Goal: Information Seeking & Learning: Learn about a topic

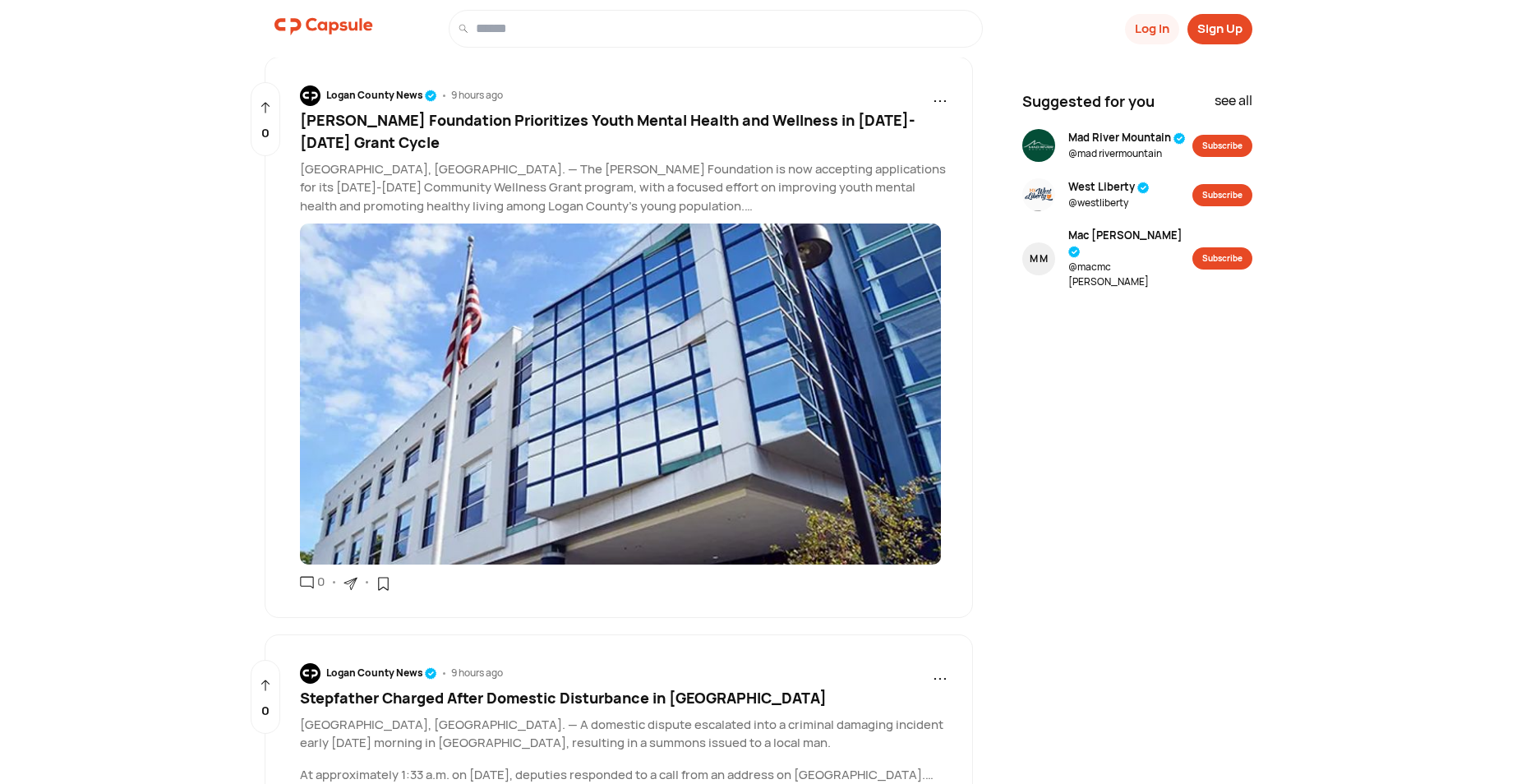
scroll to position [2287, 0]
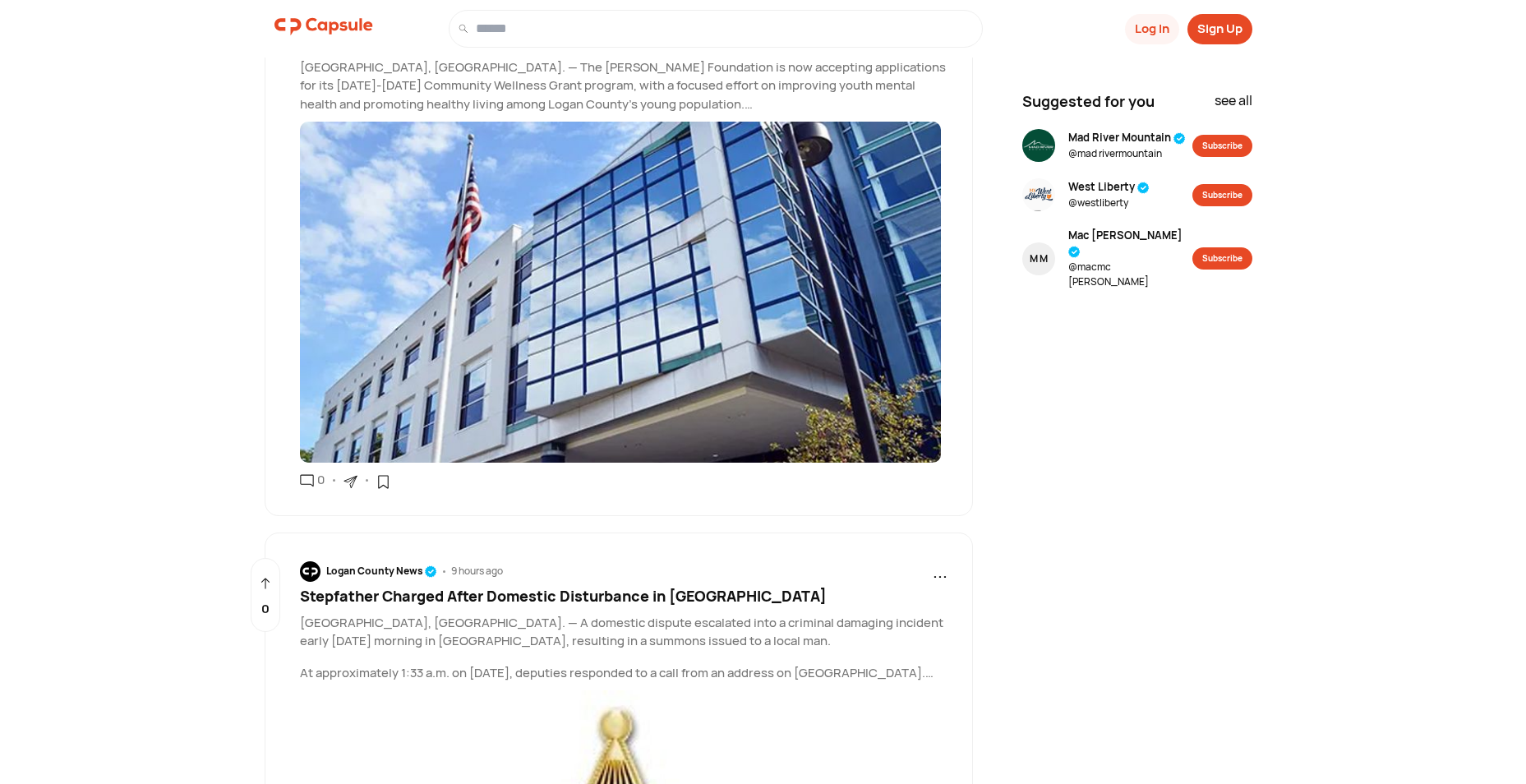
click at [939, 682] on p "At approximately 1:33 a.m. on [DATE], deputies responded to a call from an addr…" at bounding box center [624, 673] width 649 height 19
click at [936, 682] on p "At approximately 1:33 a.m. on [DATE], deputies responded to a call from an addr…" at bounding box center [624, 673] width 649 height 19
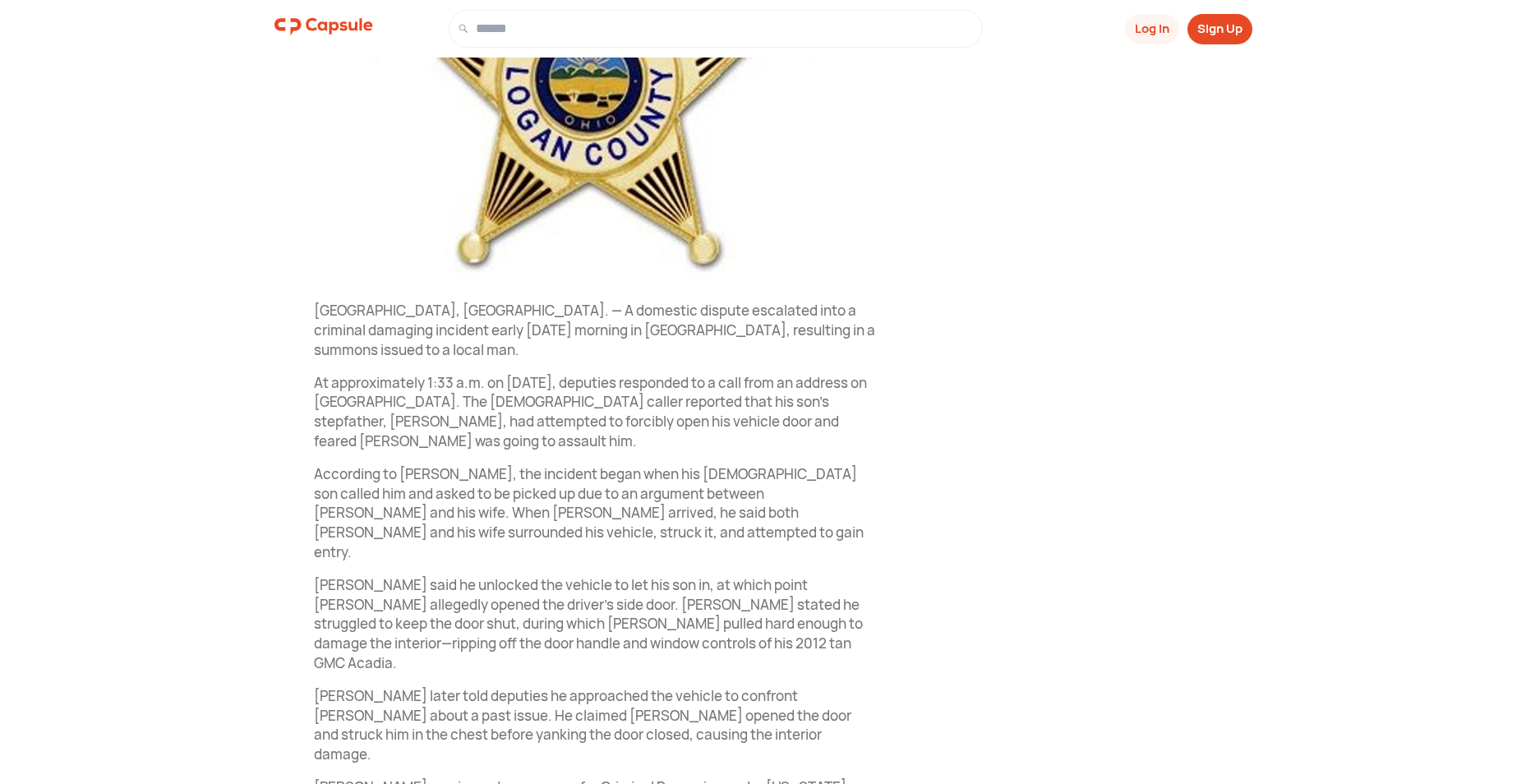
scroll to position [473, 0]
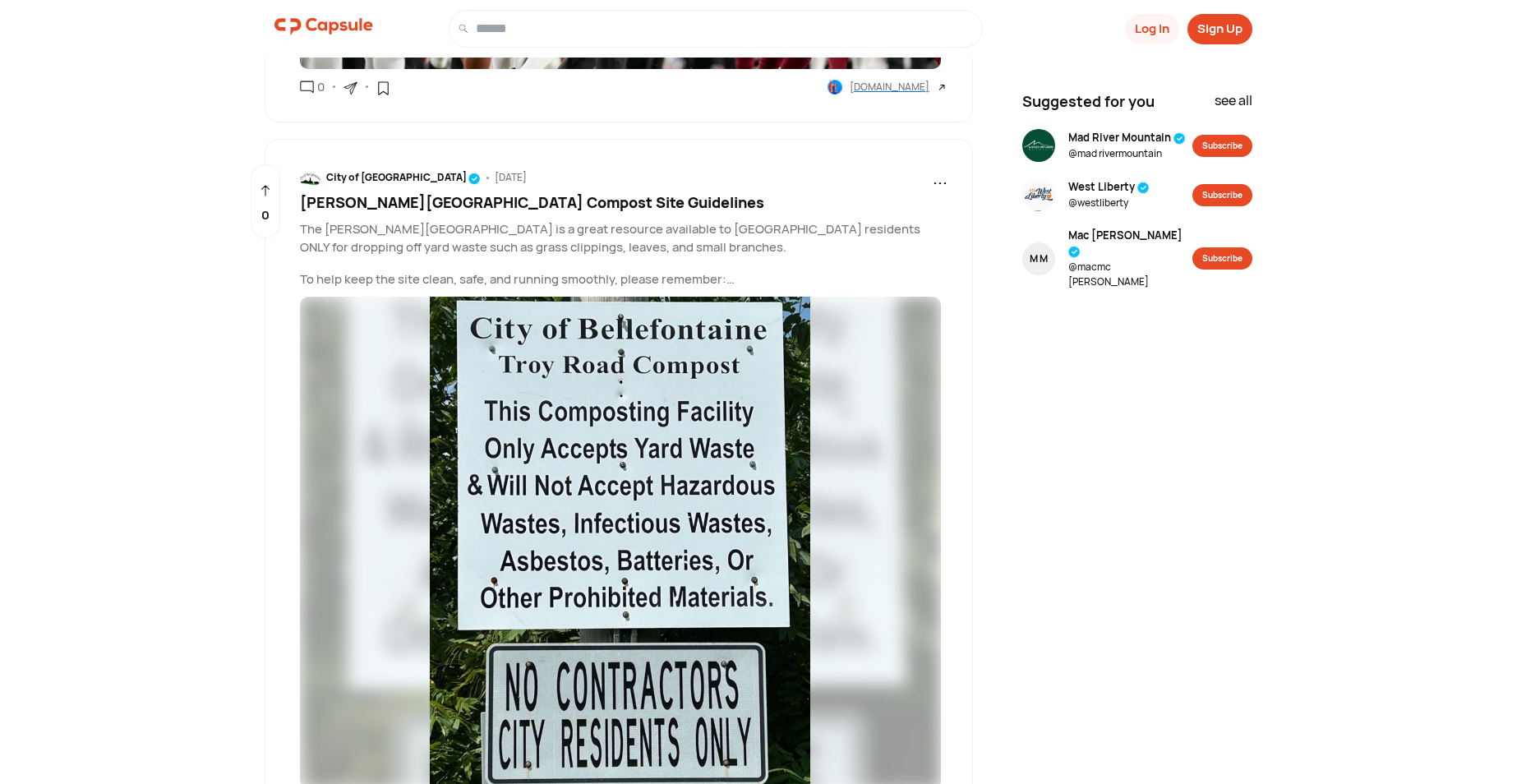
scroll to position [11204, 0]
